Goal: Find specific page/section: Find specific page/section

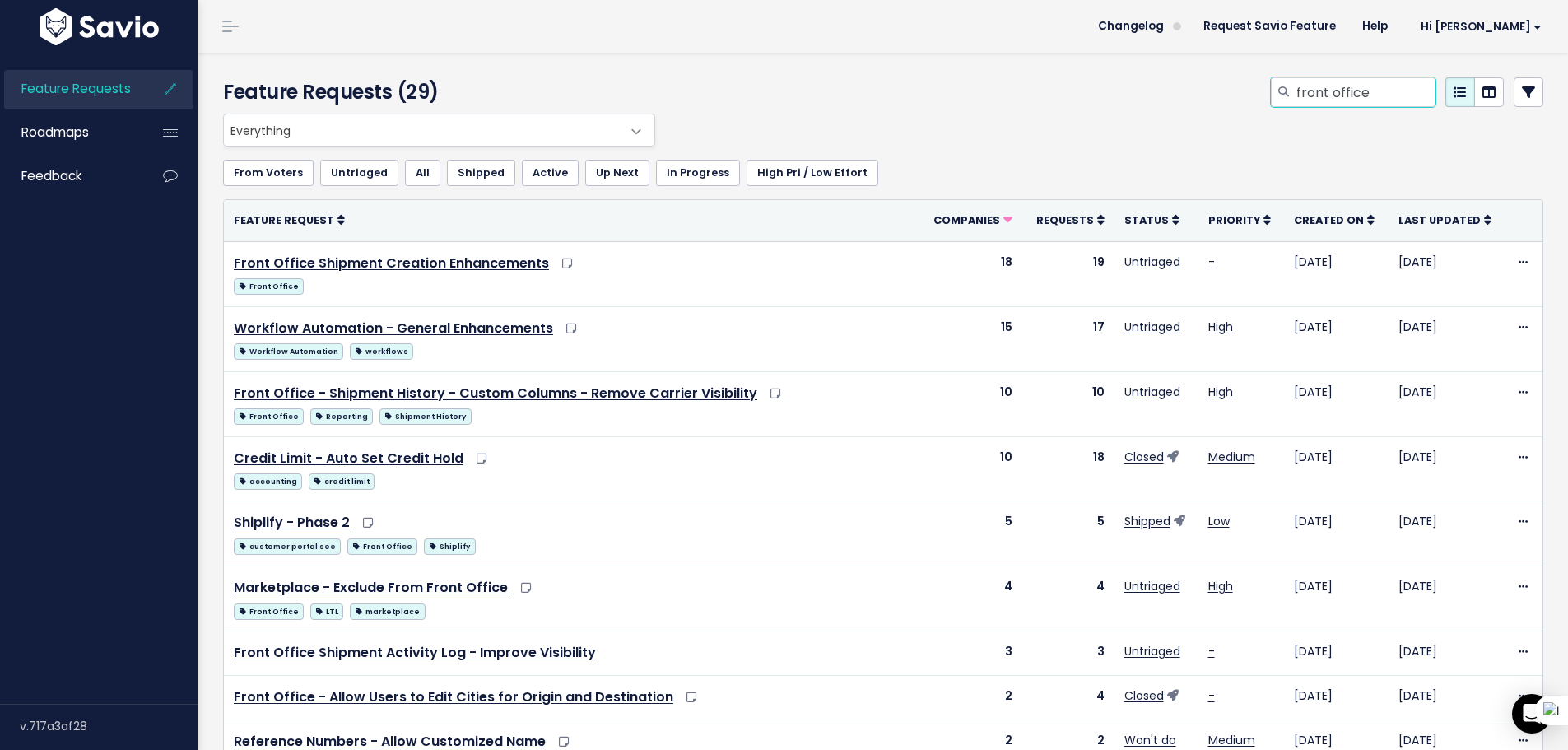
click at [1349, 96] on input "front office" at bounding box center [1365, 92] width 141 height 29
click at [1364, 95] on input "front office" at bounding box center [1365, 92] width 141 height 29
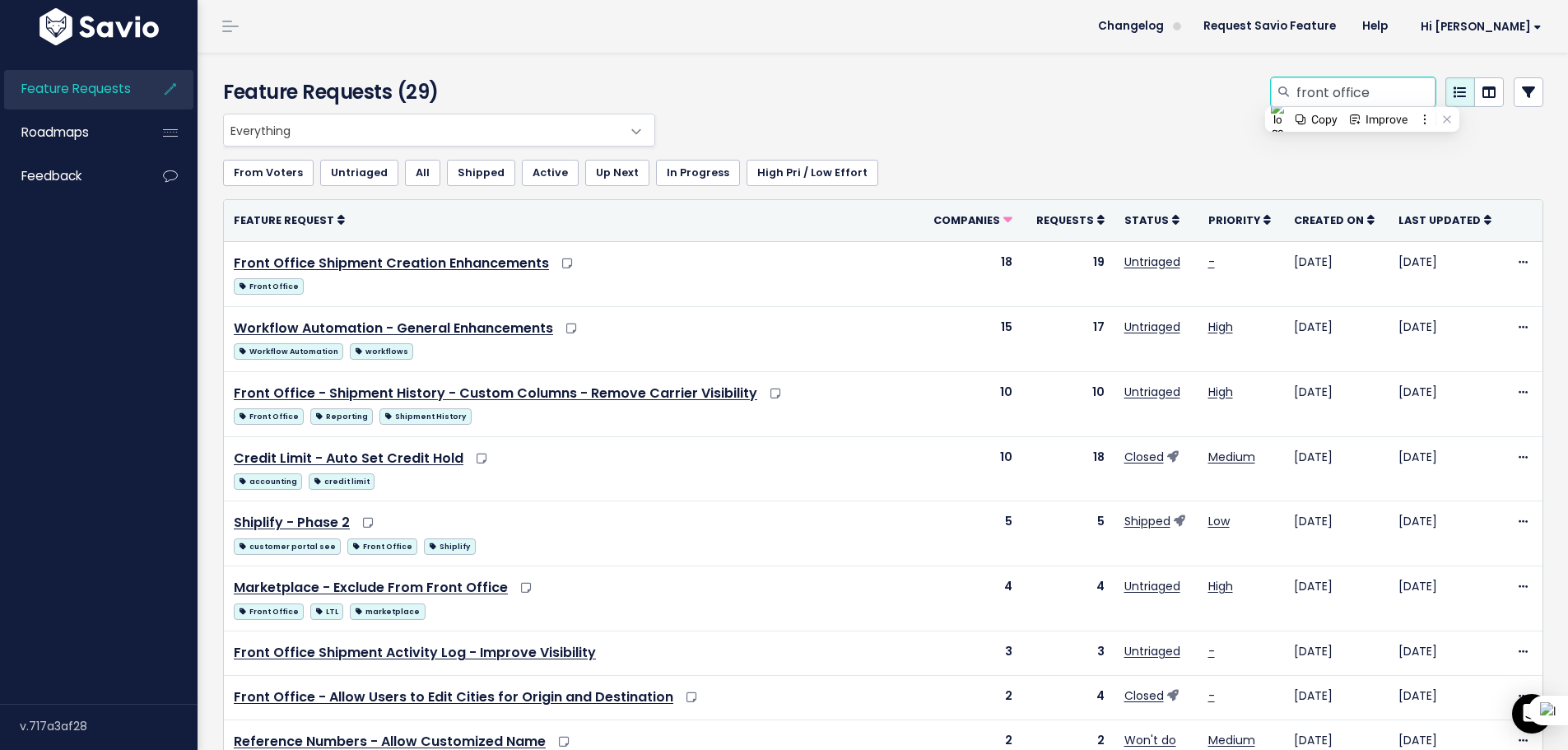
click at [1364, 95] on input "front office" at bounding box center [1365, 92] width 141 height 29
type input "sub-organization"
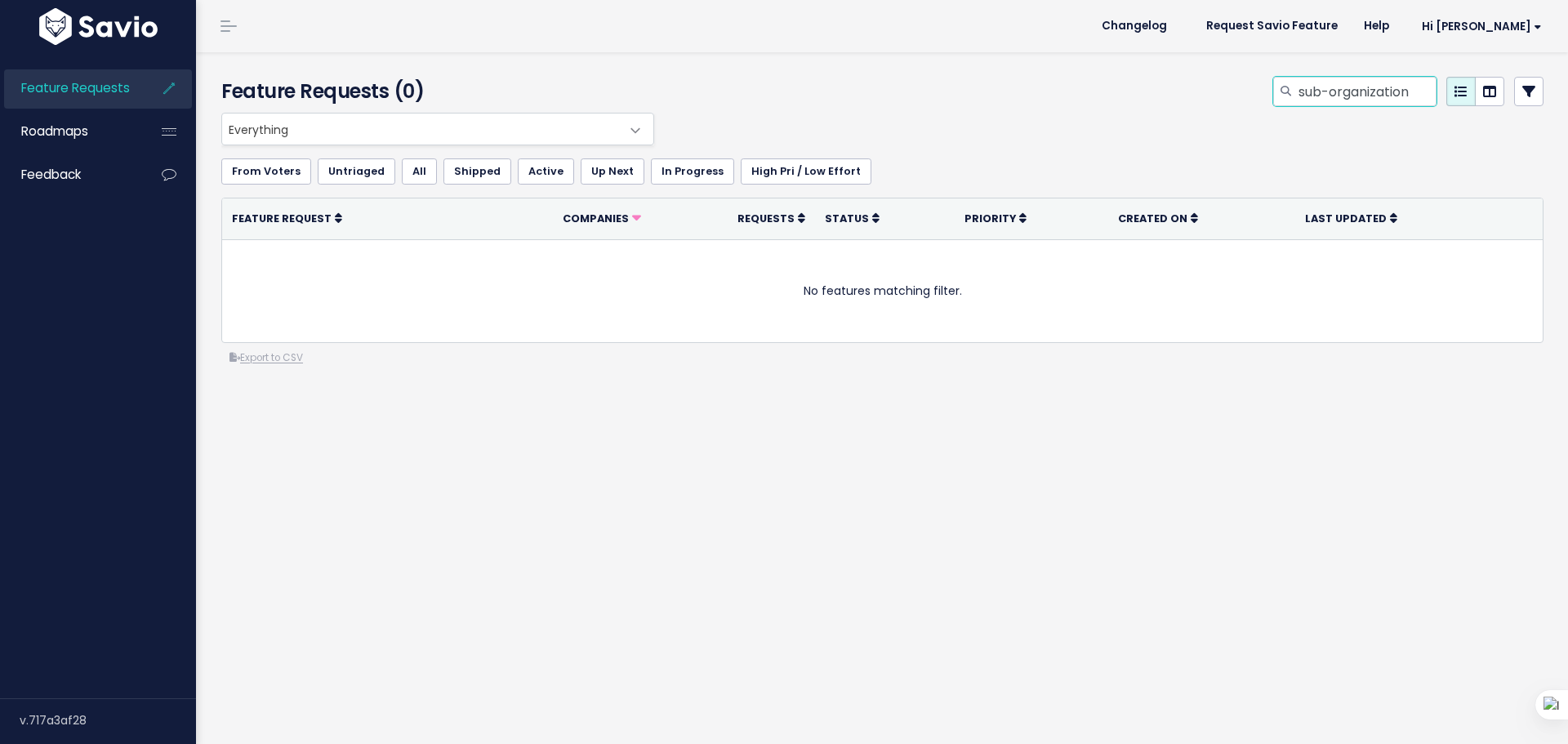
click at [1336, 100] on input "sub-organization" at bounding box center [1366, 91] width 140 height 29
type input "sub org"
